Goal: Find specific page/section: Find specific page/section

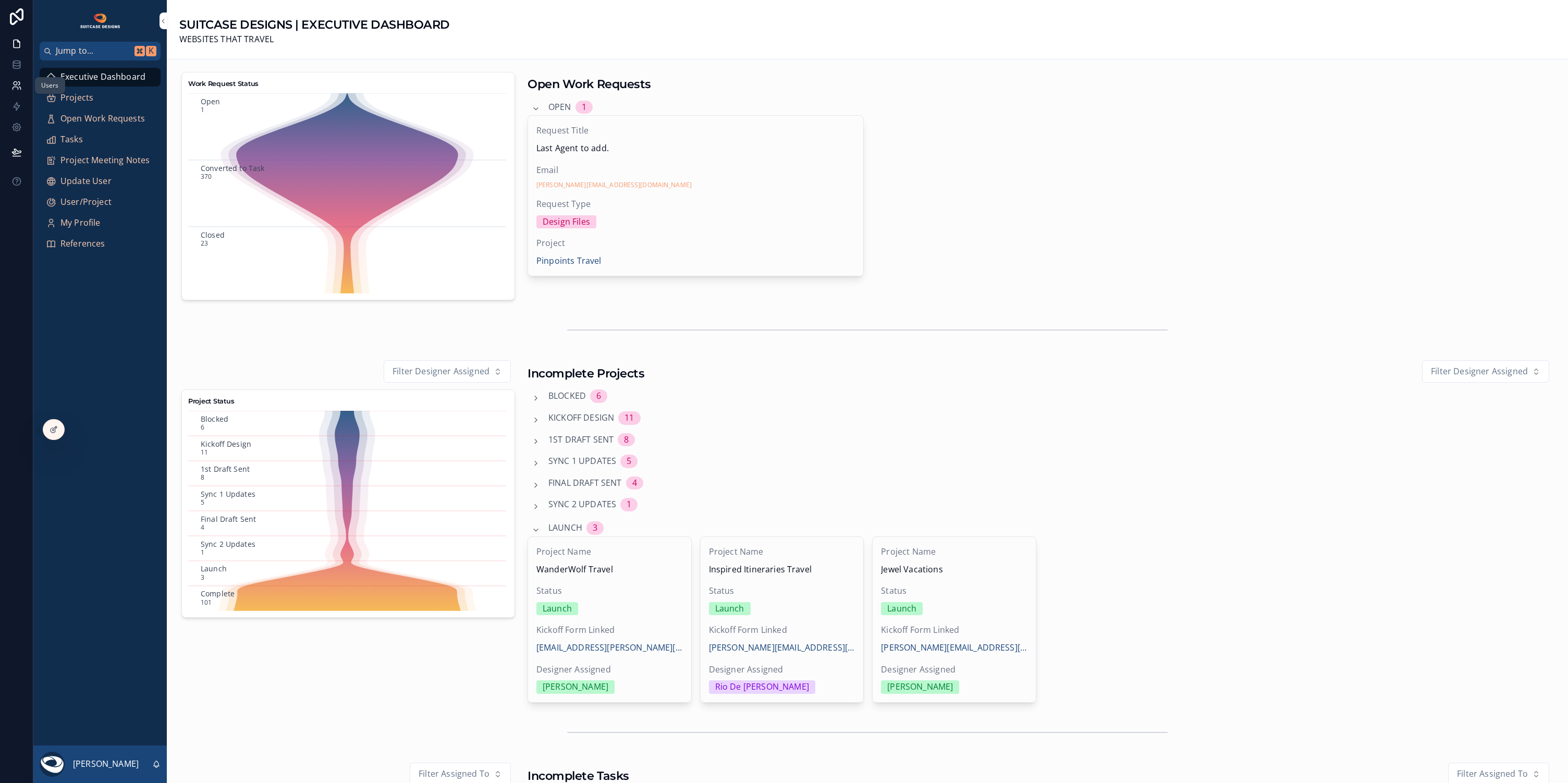
click at [18, 92] on link at bounding box center [16, 85] width 33 height 21
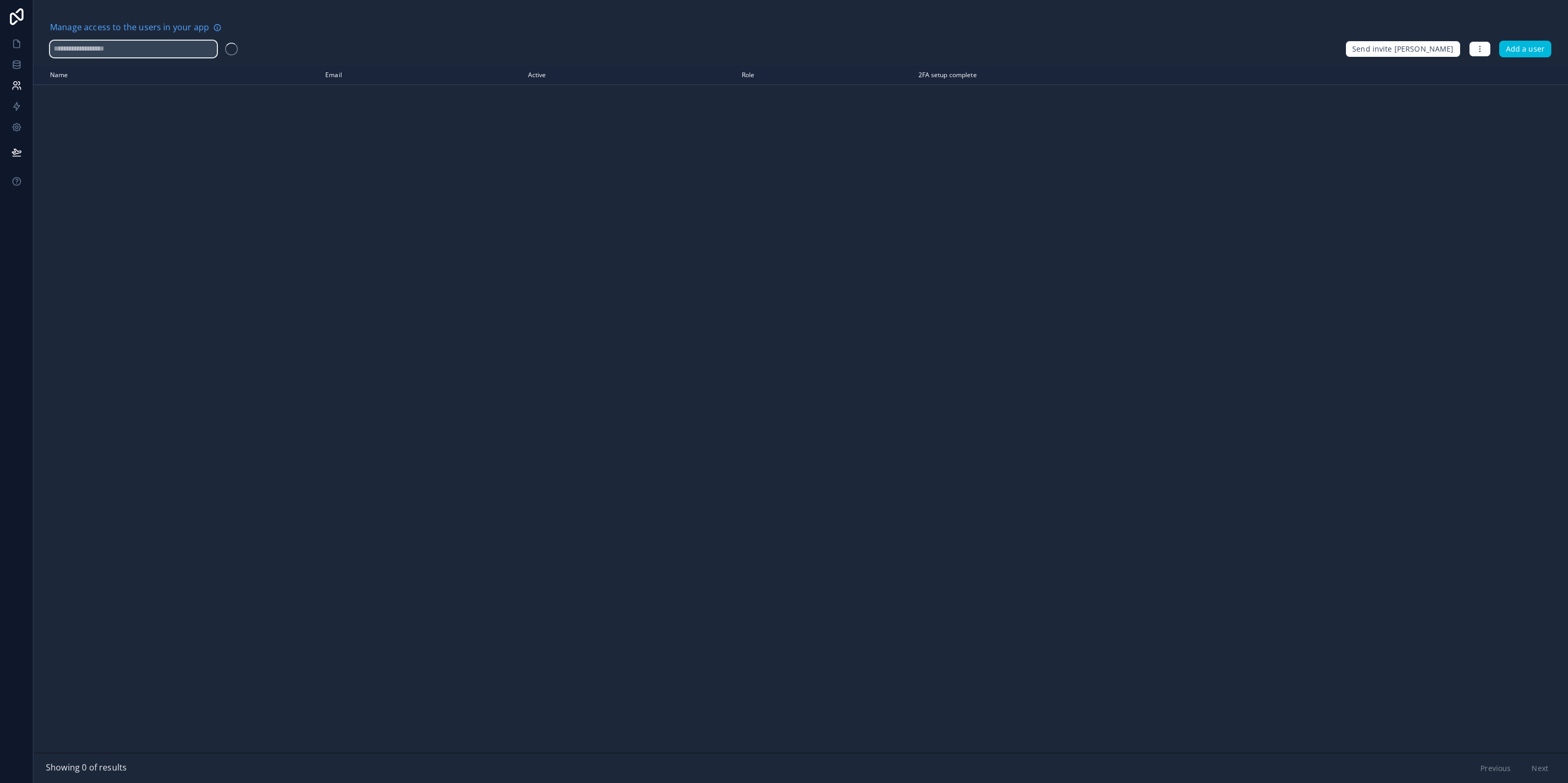
click at [81, 52] on input "text" at bounding box center [133, 49] width 167 height 17
type input "****"
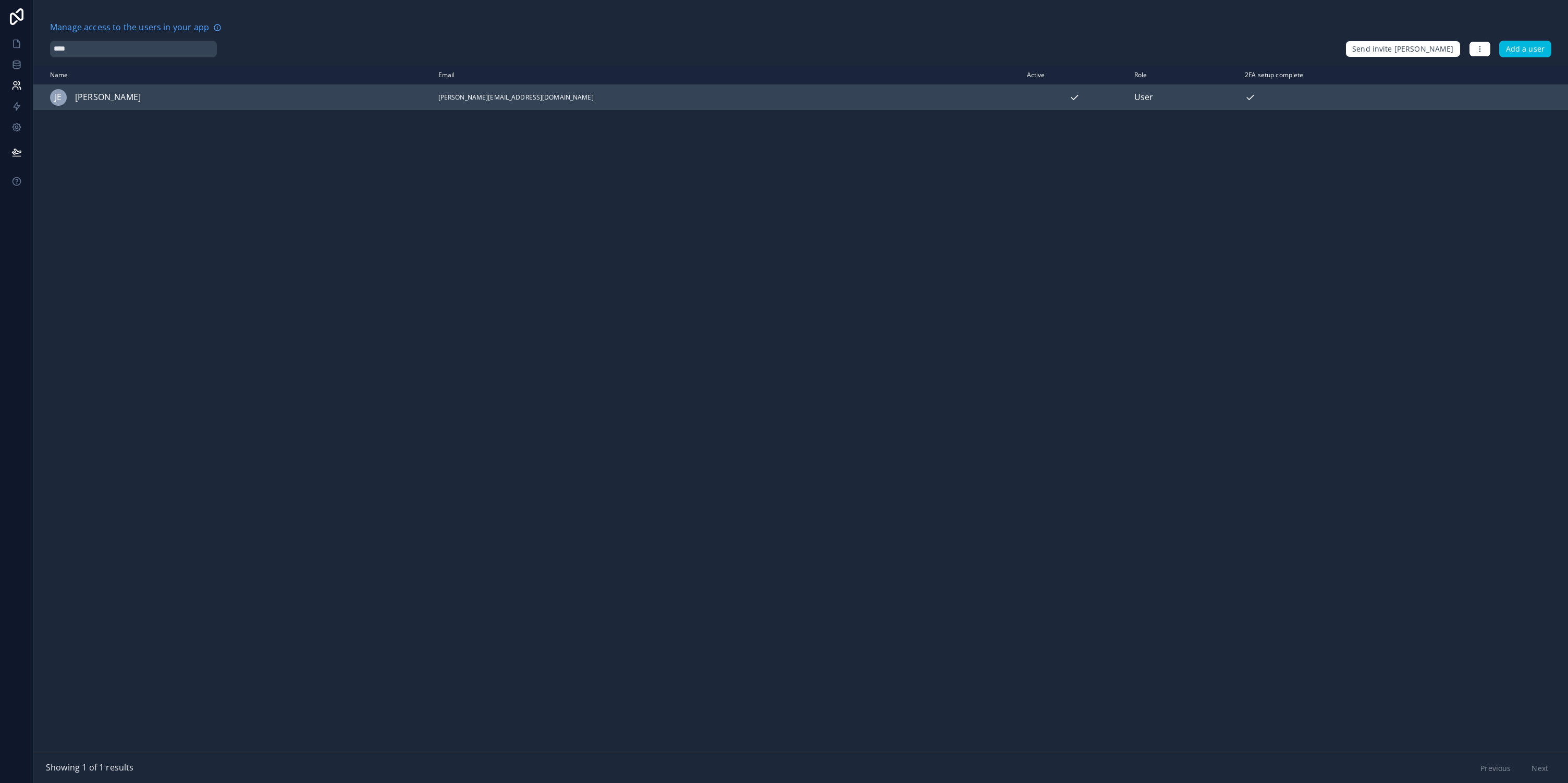
drag, startPoint x: 118, startPoint y: 64, endPoint x: 333, endPoint y: 102, distance: 218.3
click at [340, 103] on div "JE [PERSON_NAME]" at bounding box center [200, 97] width 301 height 17
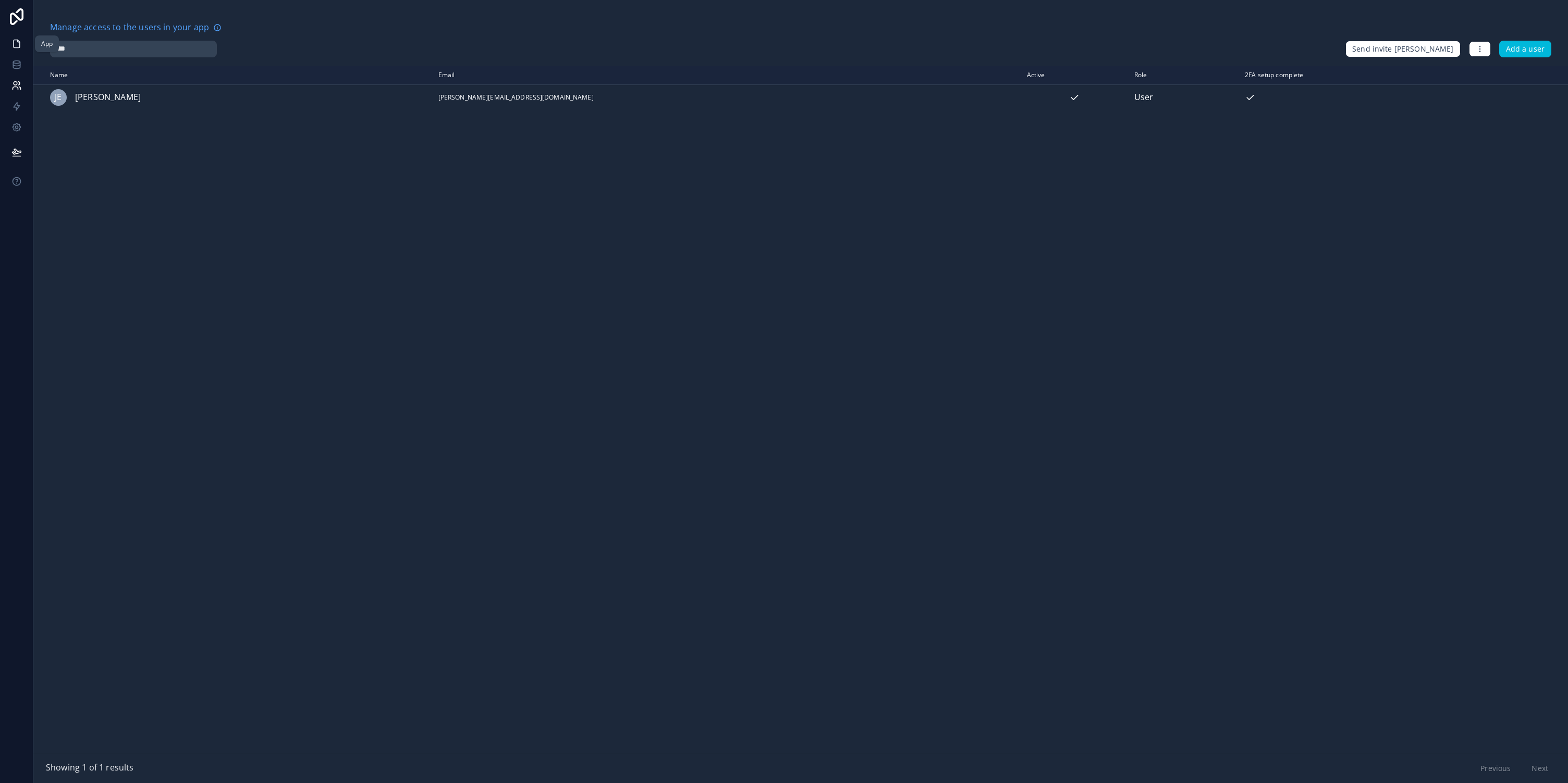
click at [20, 46] on icon at bounding box center [17, 44] width 10 height 10
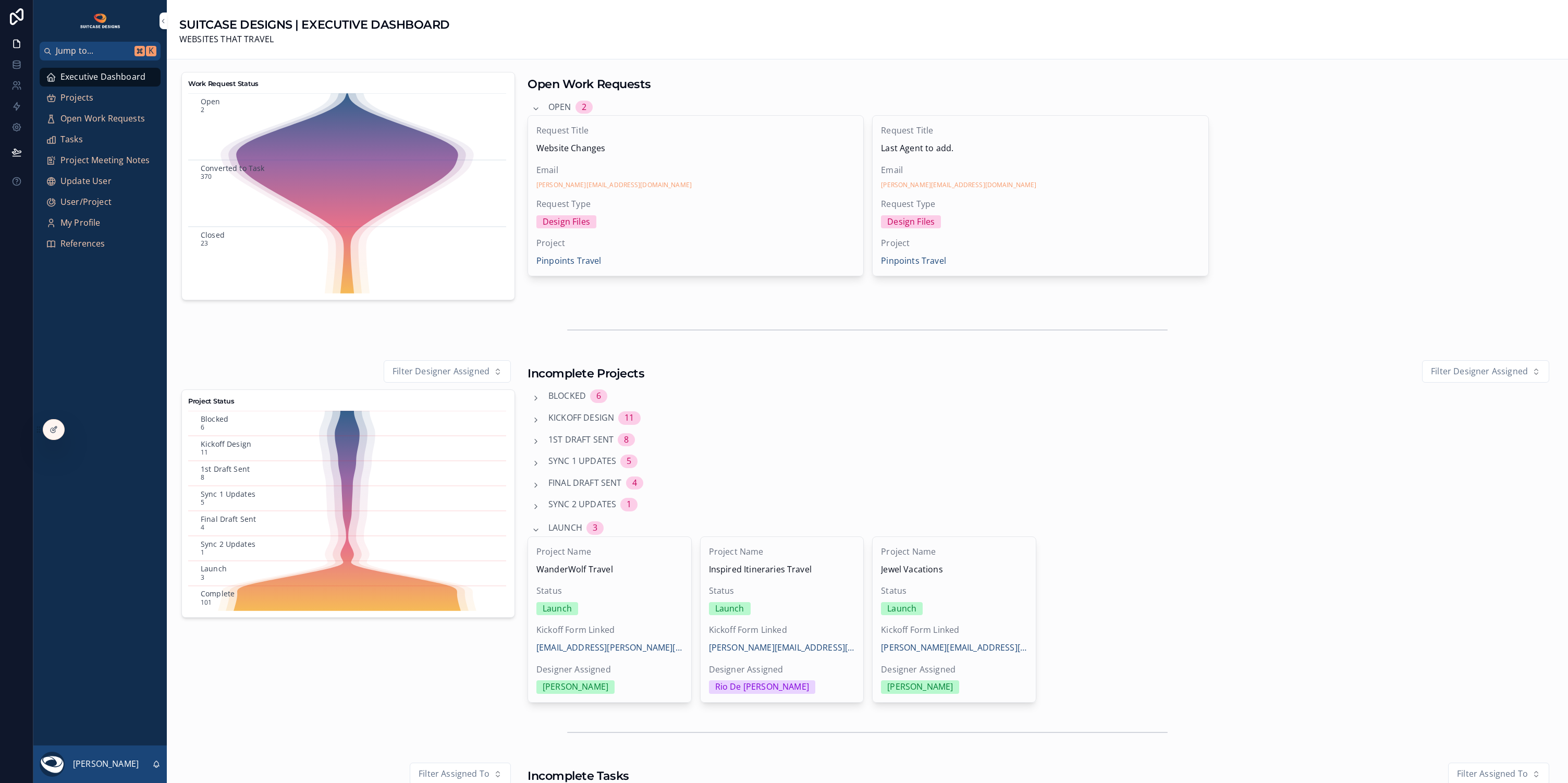
click at [81, 100] on span "Projects" at bounding box center [76, 98] width 33 height 13
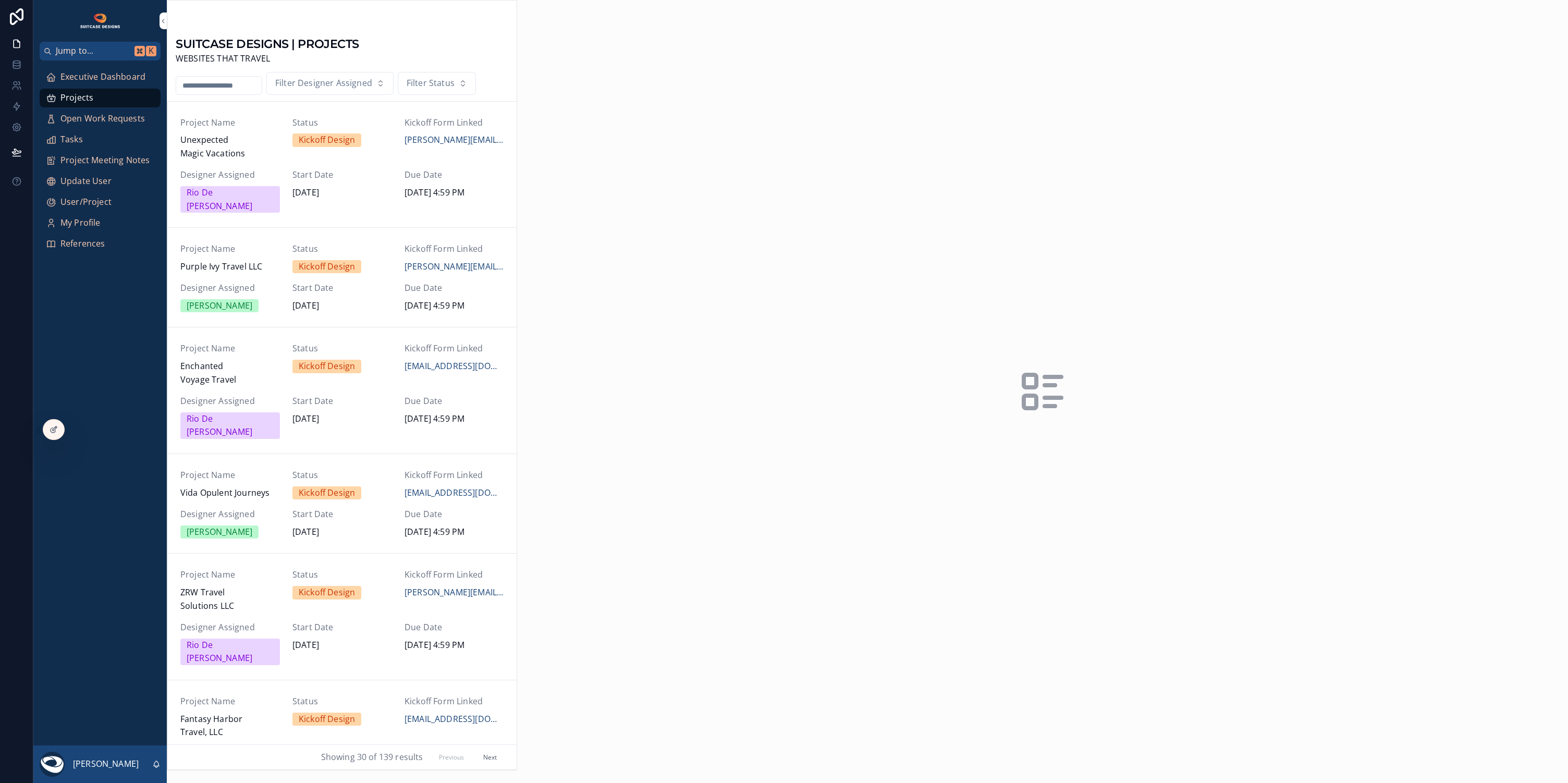
click at [224, 80] on input "scrollable content" at bounding box center [219, 85] width 85 height 14
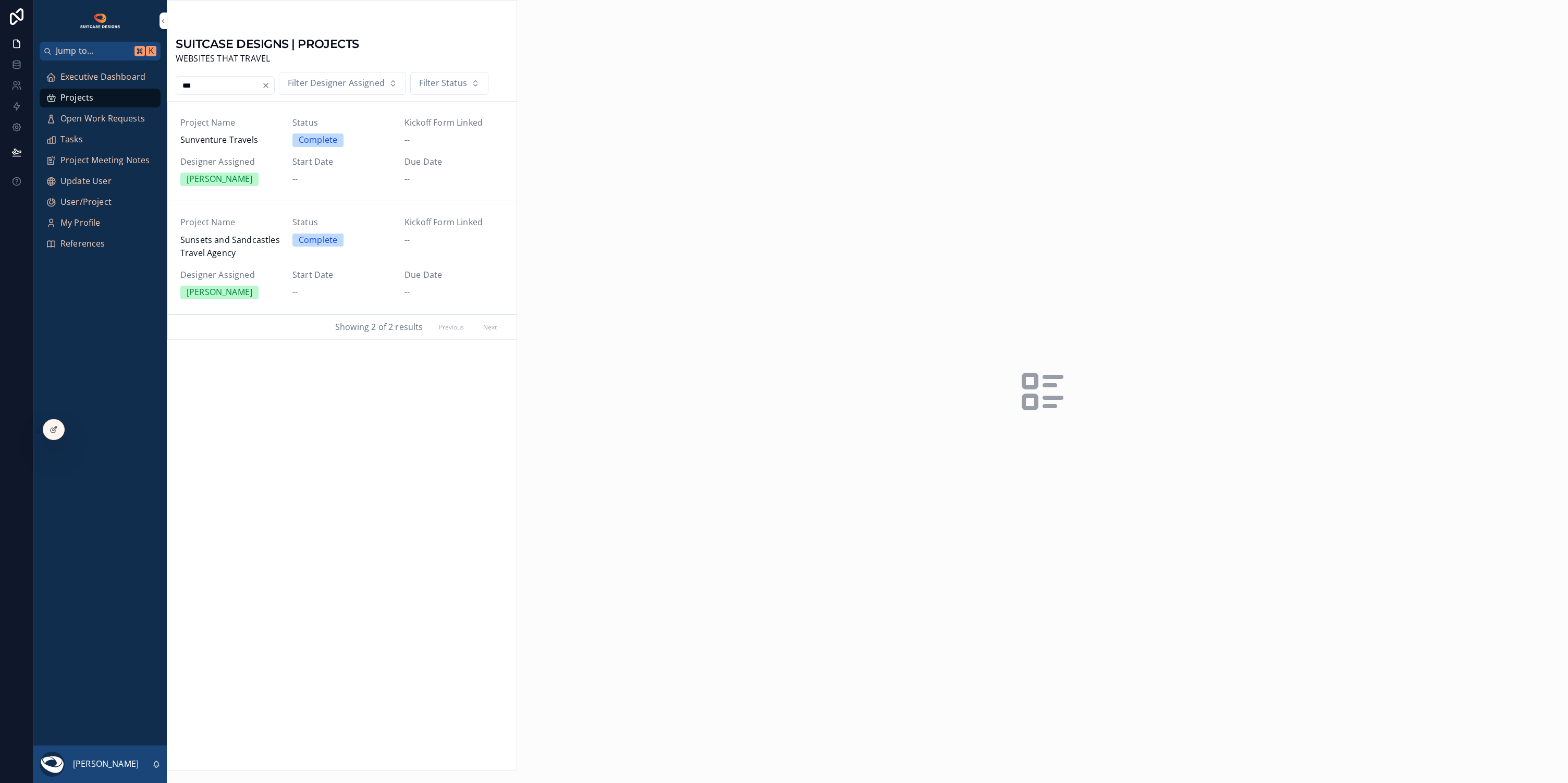
type input "***"
click at [247, 246] on span "Sunsets and Sandcastles Travel Agency" at bounding box center [229, 247] width 100 height 27
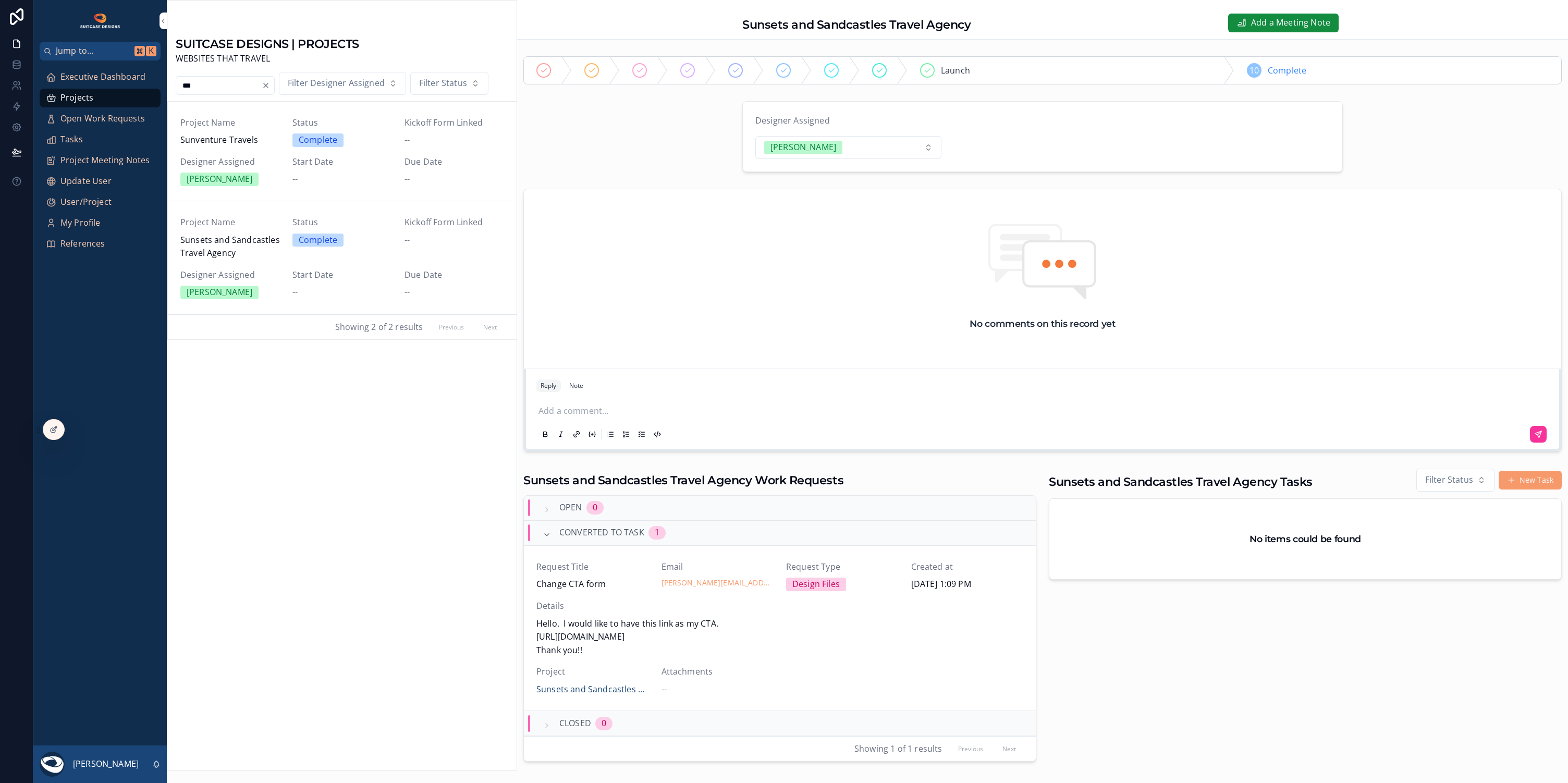
click at [573, 529] on span "Converted to Task" at bounding box center [602, 533] width 85 height 13
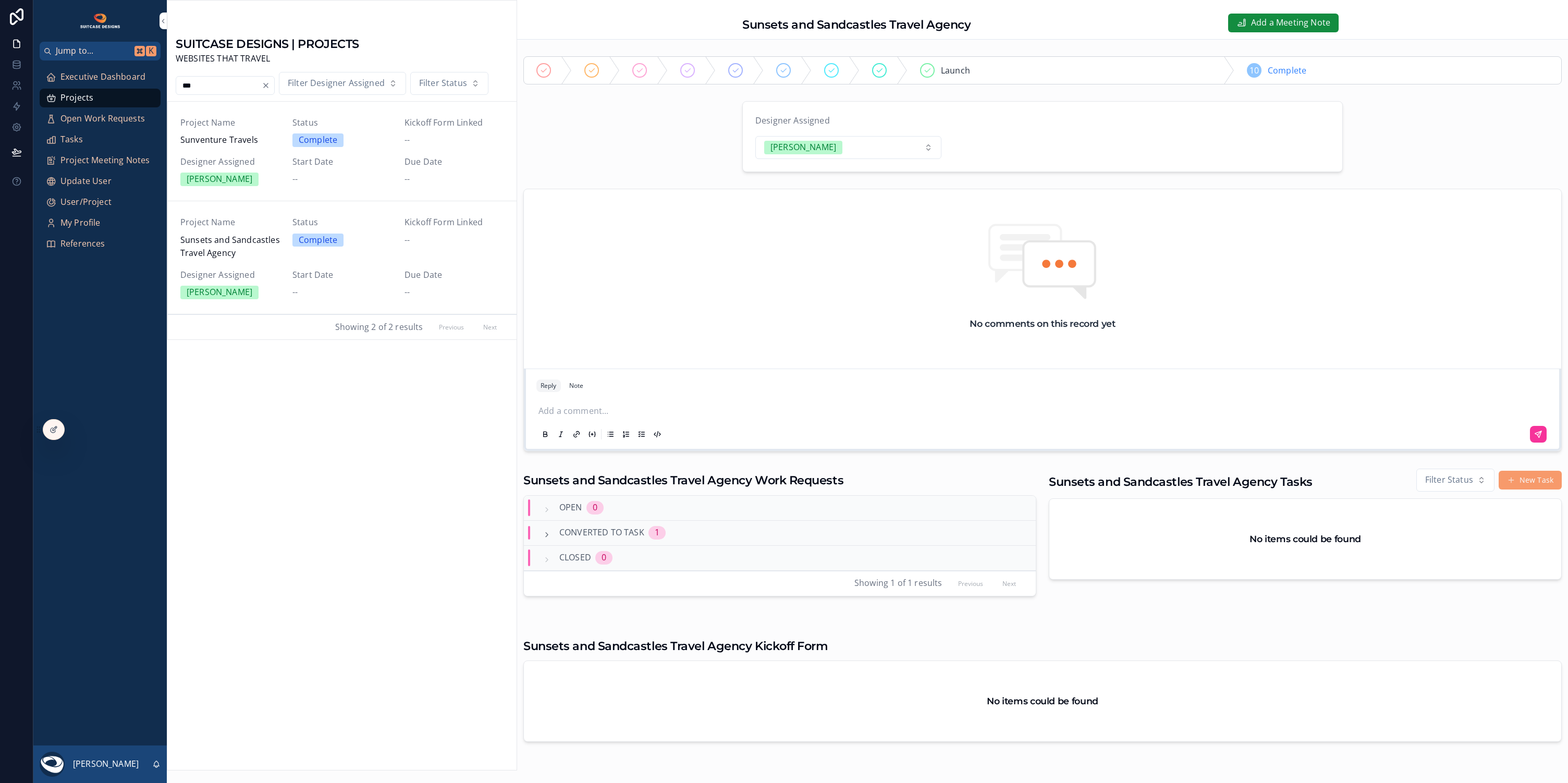
click at [573, 529] on span "Converted to Task" at bounding box center [602, 533] width 85 height 13
